Goal: Task Accomplishment & Management: Use online tool/utility

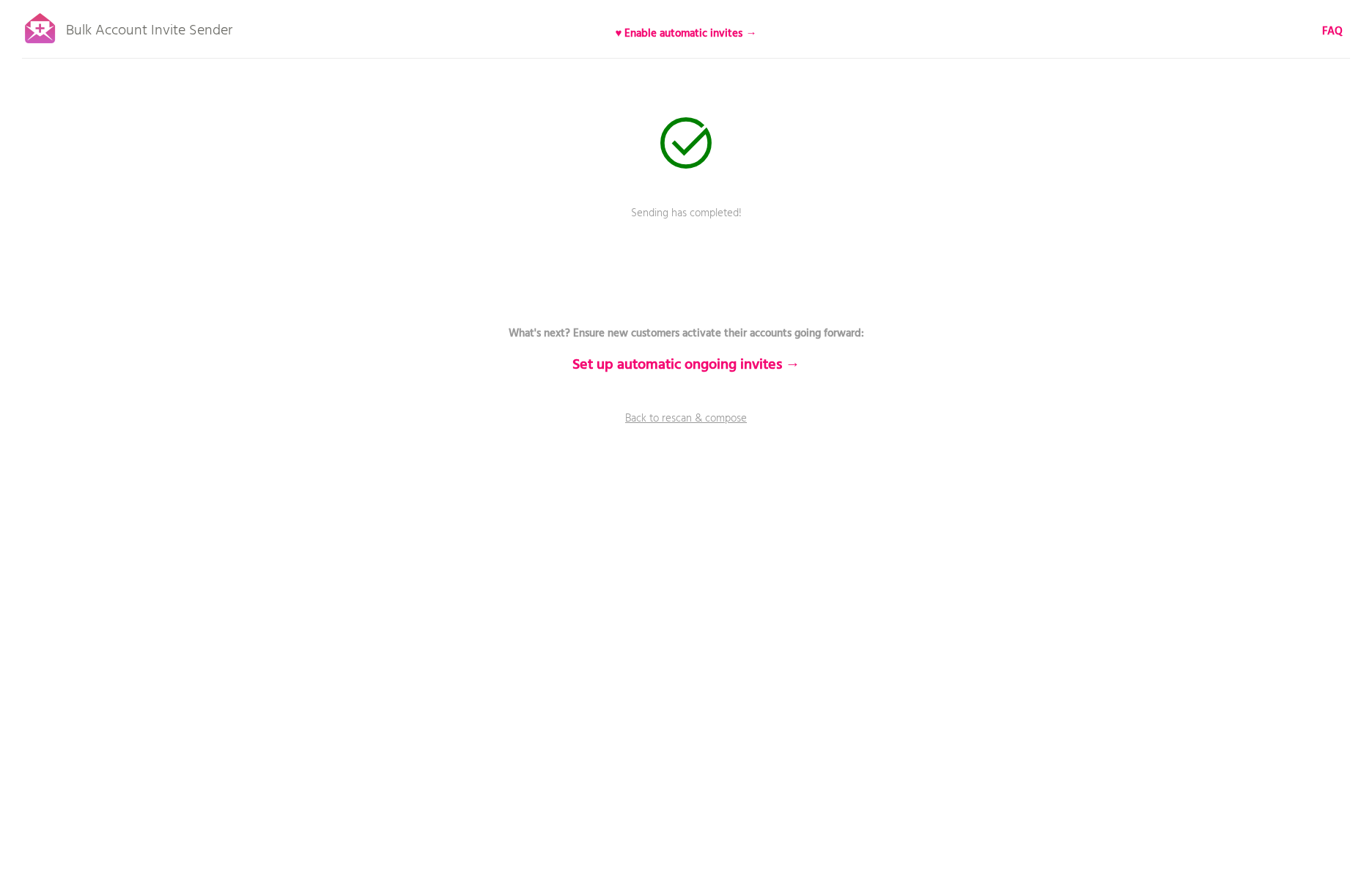
click at [508, 195] on div "Bulk Account Invite Sender ♥ Enable automatic invites → FAQ Sending has complet…" at bounding box center [686, 257] width 1372 height 513
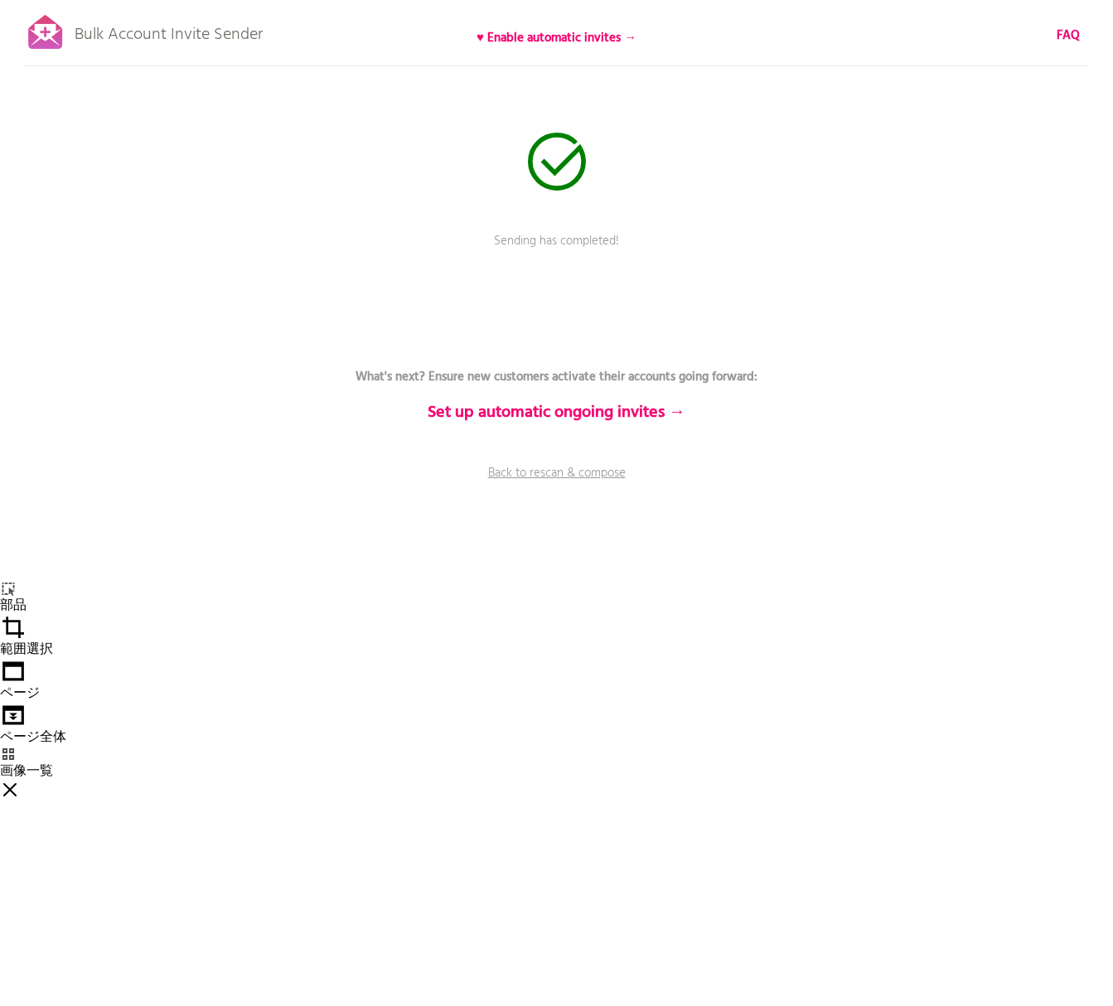
click at [961, 658] on div "ページ" at bounding box center [556, 680] width 1113 height 44
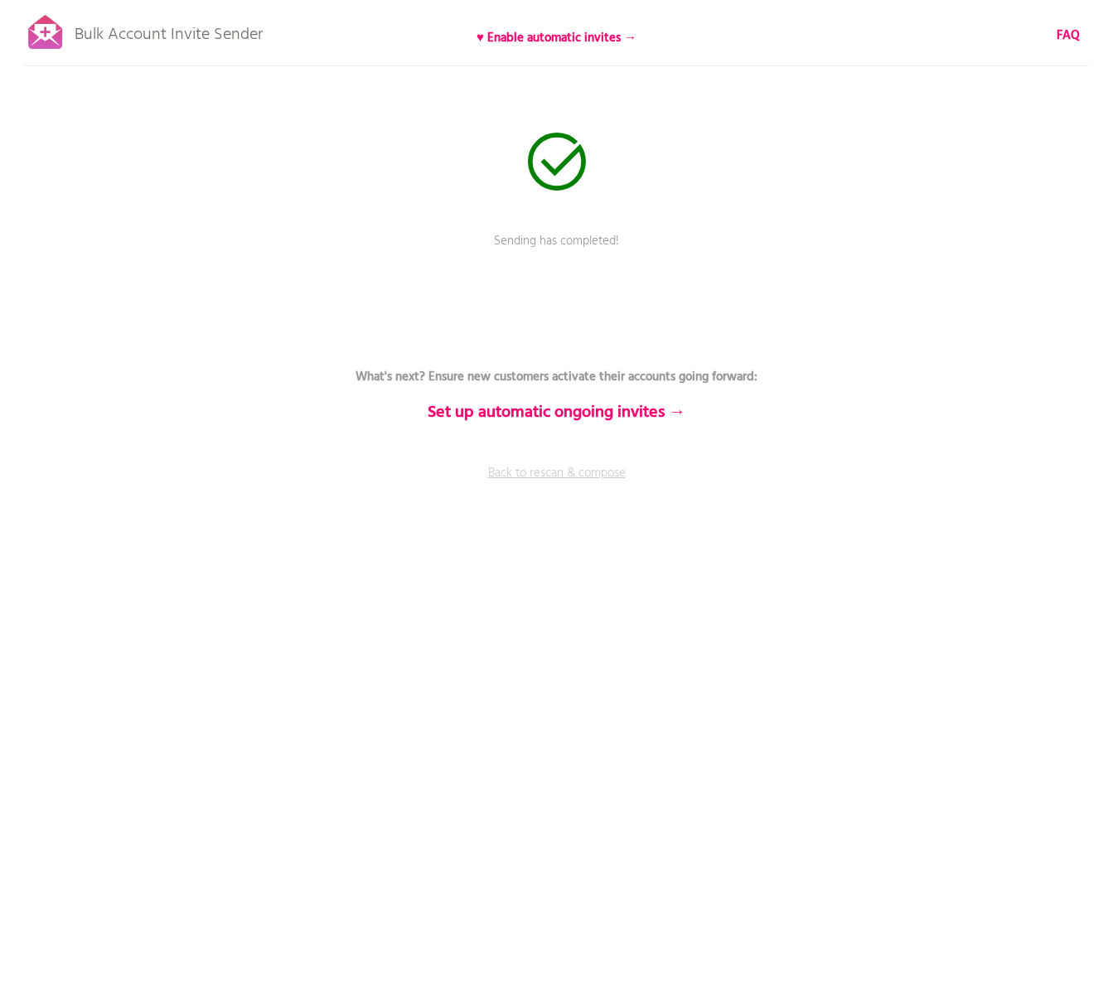
click at [604, 469] on link "Back to rescan & compose" at bounding box center [556, 484] width 497 height 41
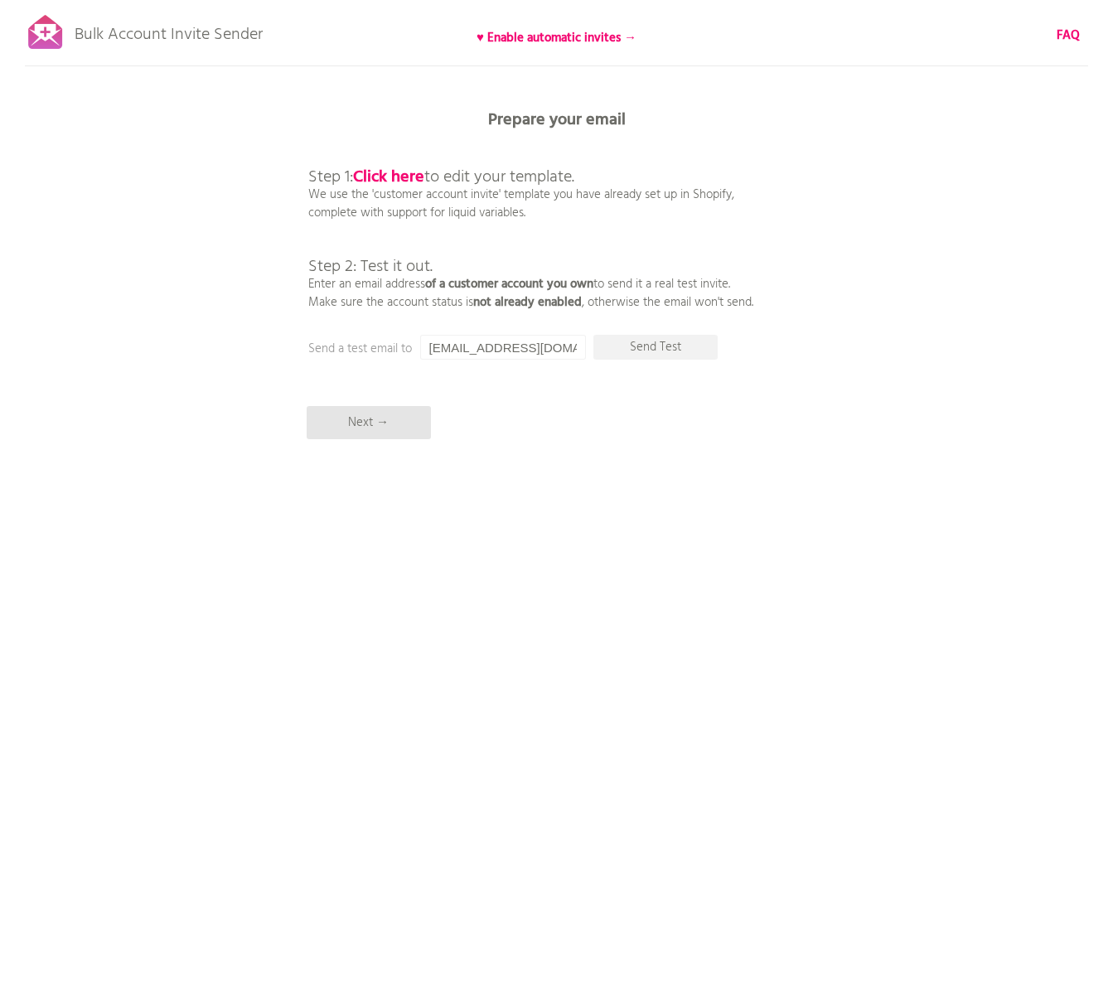
click at [157, 36] on p "Bulk Account Invite Sender" at bounding box center [169, 30] width 188 height 41
click at [60, 30] on div at bounding box center [45, 32] width 41 height 41
click at [123, 41] on p "Bulk Account Invite Sender" at bounding box center [169, 30] width 188 height 41
